Goal: Information Seeking & Learning: Learn about a topic

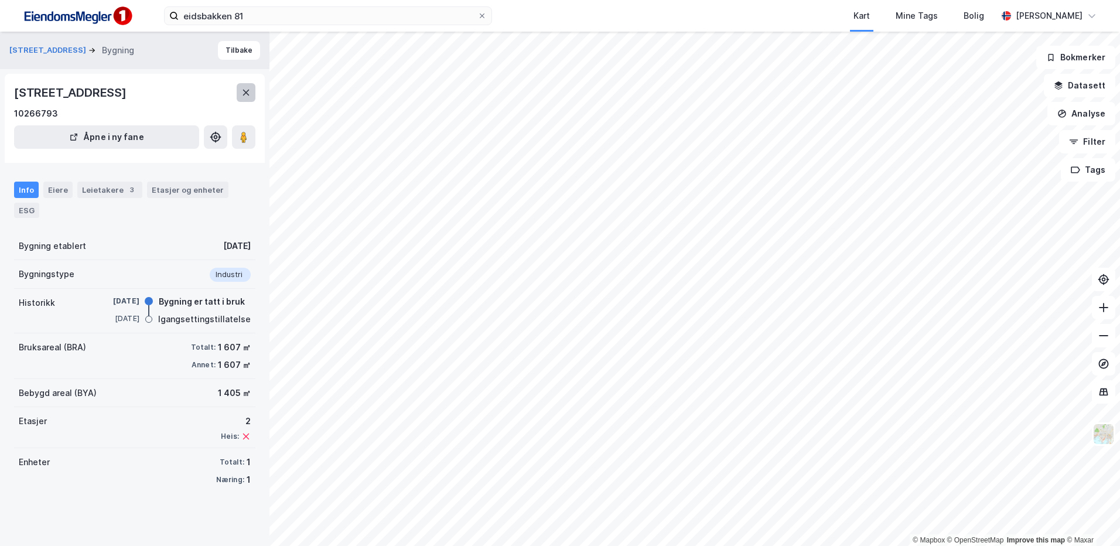
click at [241, 97] on icon at bounding box center [245, 92] width 9 height 9
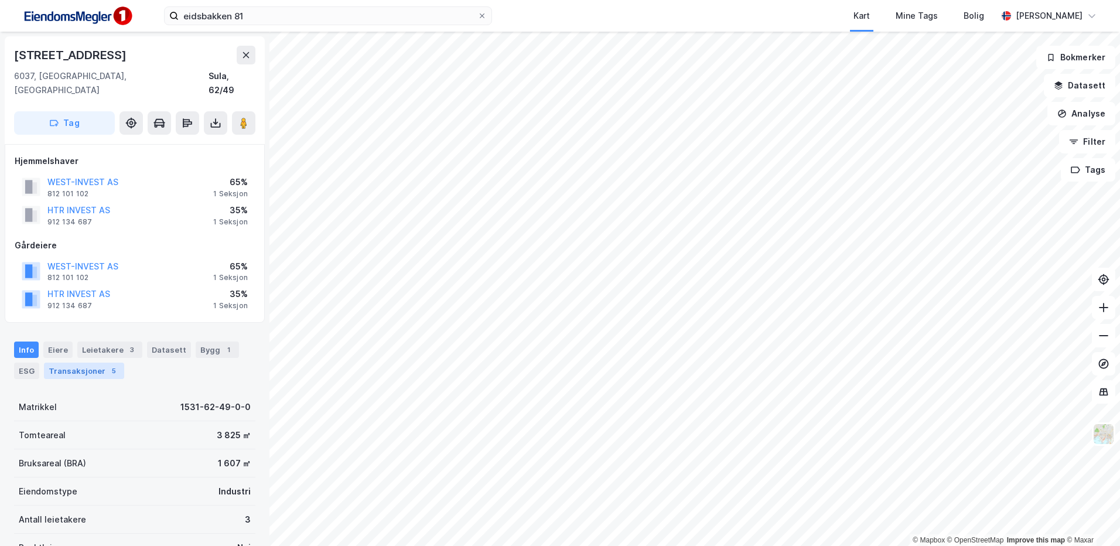
click at [80, 363] on div "Transaksjoner 5" at bounding box center [84, 371] width 80 height 16
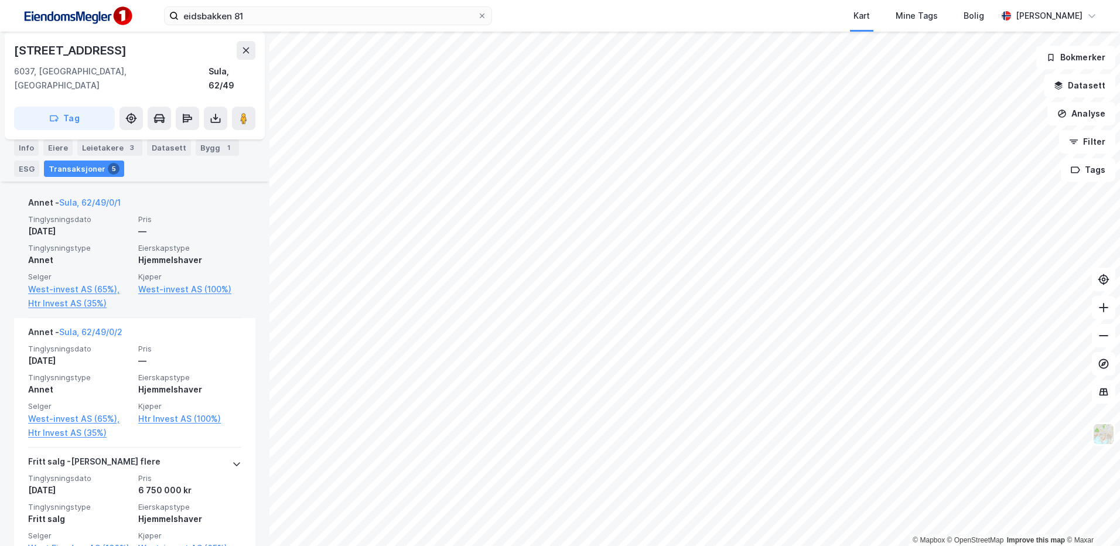
scroll to position [469, 0]
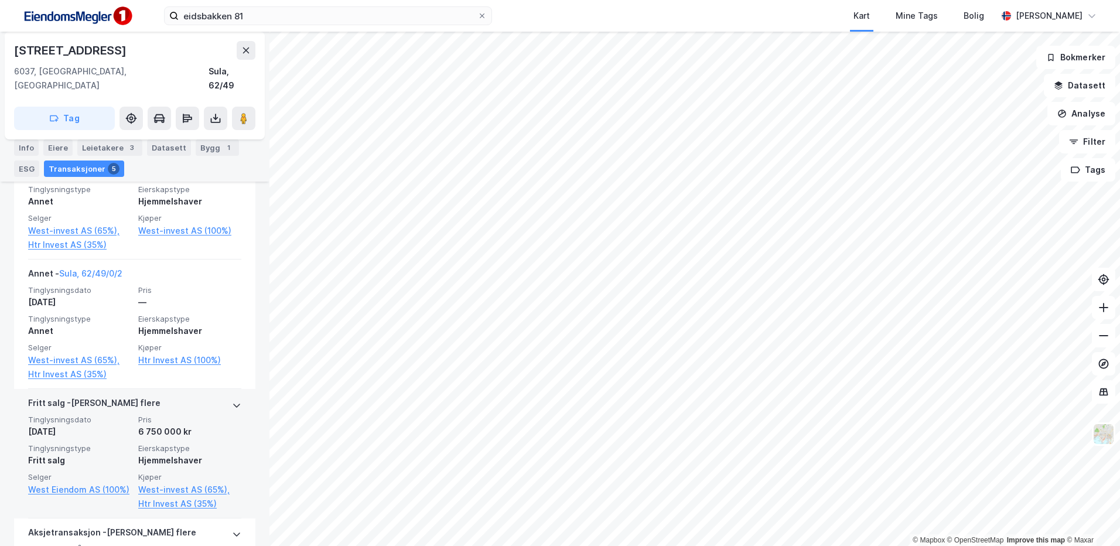
click at [226, 415] on span "Pris" at bounding box center [189, 420] width 103 height 10
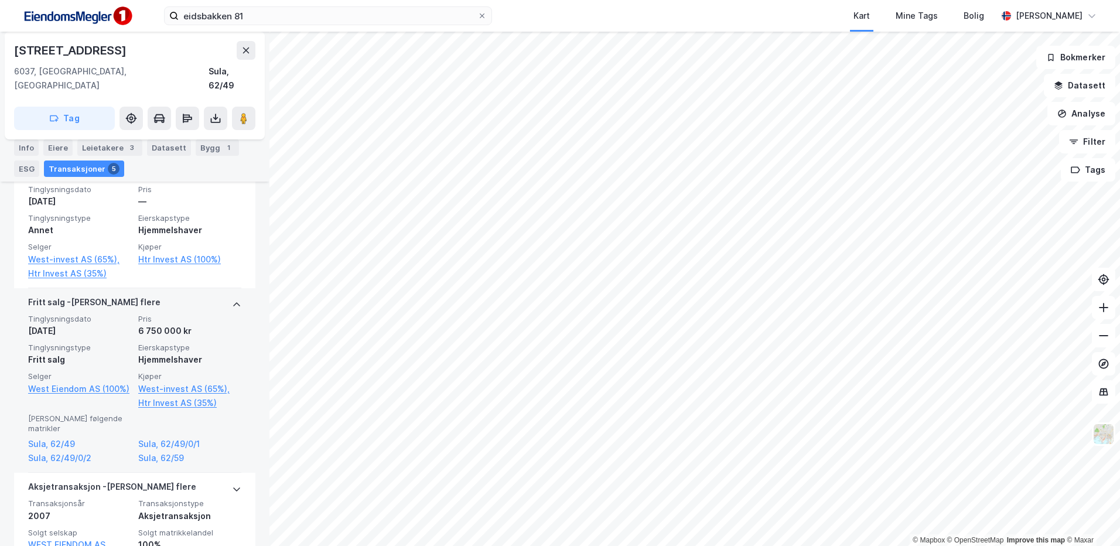
scroll to position [586, 0]
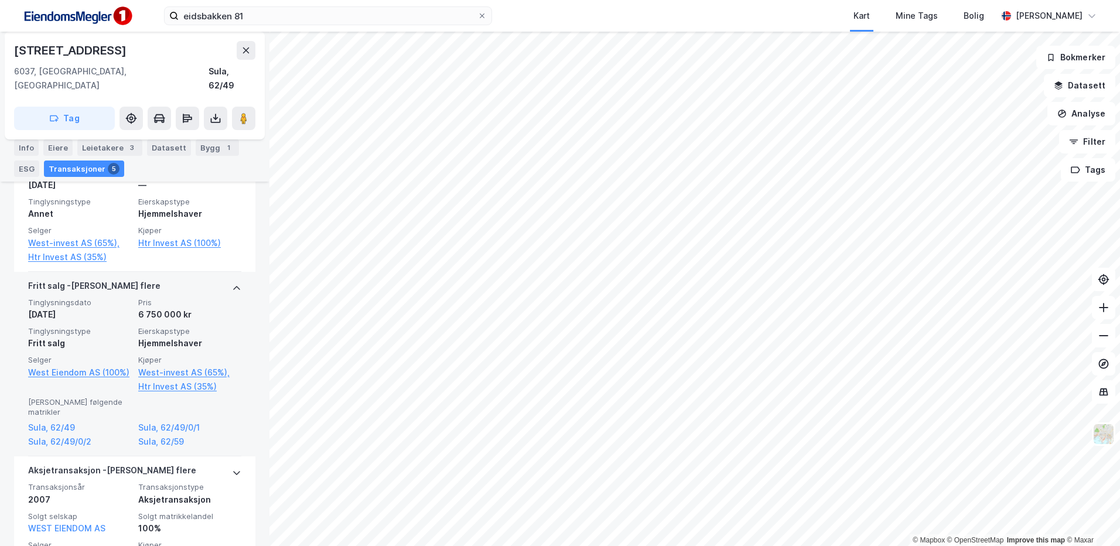
click at [240, 281] on div "[PERSON_NAME] flere Tinglysningsdato [DATE] Pris 6 750 000 kr Tinglysningstype …" at bounding box center [134, 364] width 241 height 185
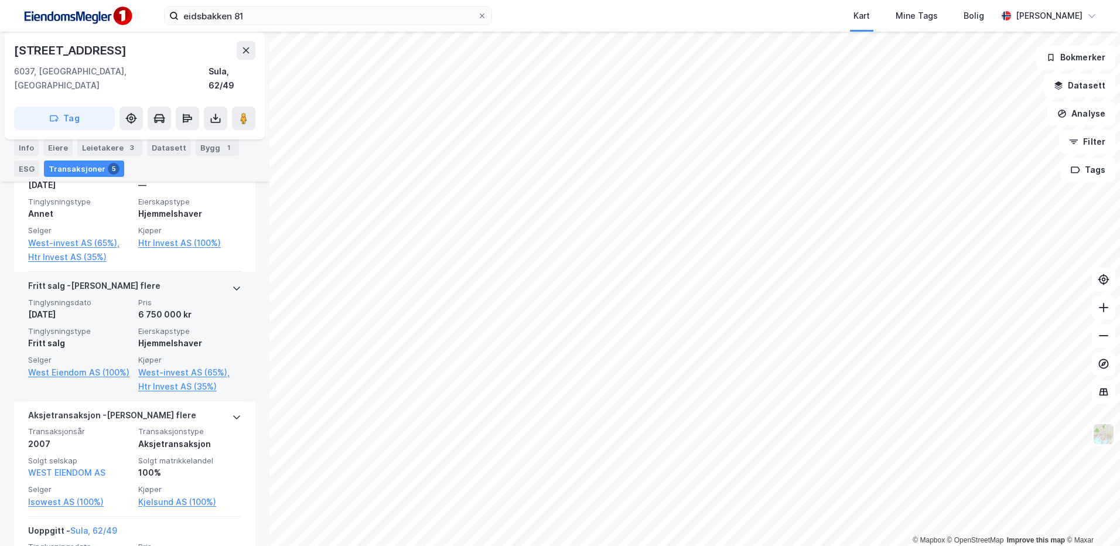
click at [232, 284] on icon at bounding box center [236, 288] width 9 height 9
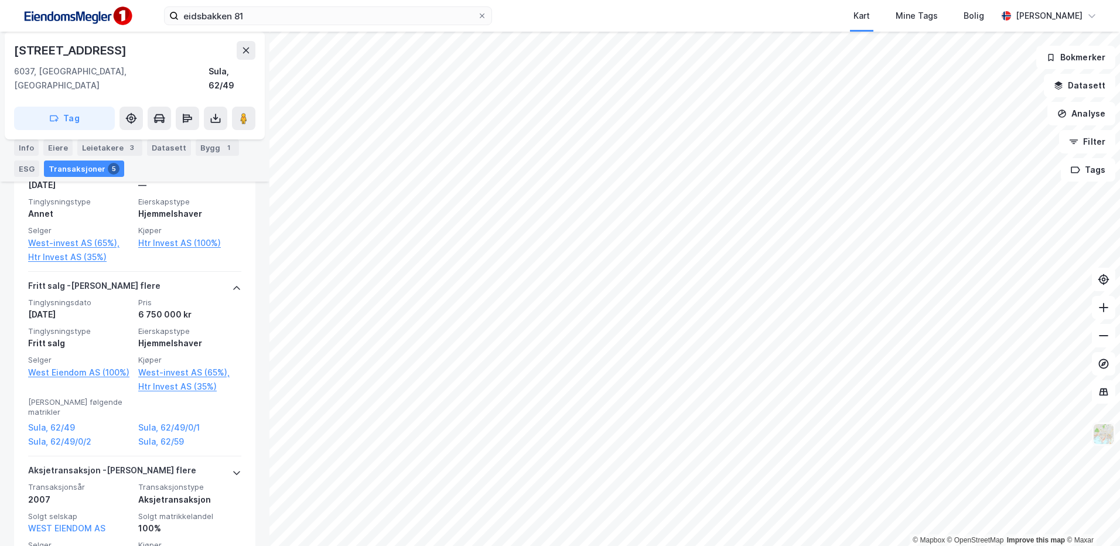
click at [1104, 433] on img at bounding box center [1104, 434] width 22 height 22
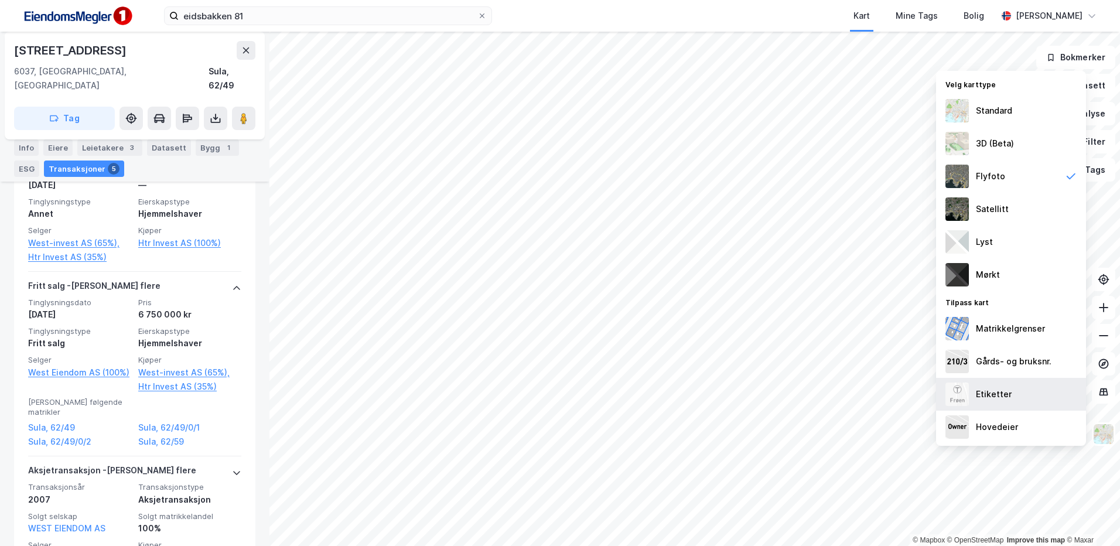
click at [1031, 391] on div "Etiketter" at bounding box center [1011, 394] width 150 height 33
